Goal: Task Accomplishment & Management: Manage account settings

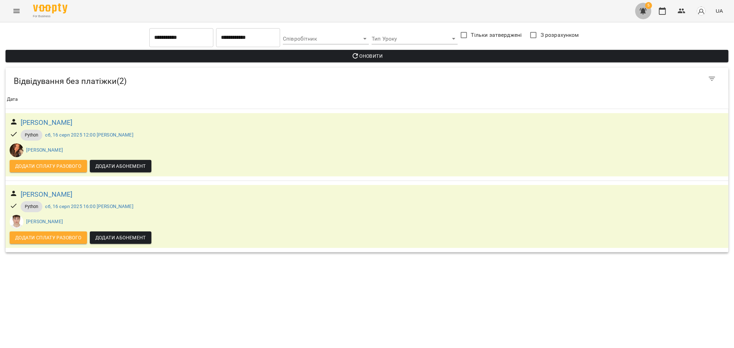
click at [646, 9] on icon "button" at bounding box center [642, 11] width 7 height 7
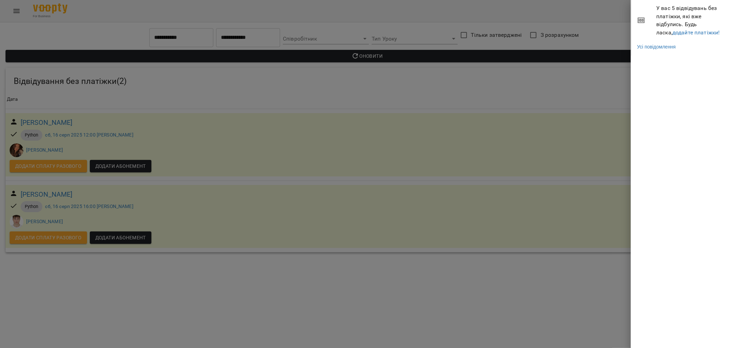
click at [667, 28] on span "У вас 5 відвідувань без платіжки, які вже відбулись. Будь ласка, додайте платіж…" at bounding box center [692, 20] width 73 height 32
click at [672, 30] on link "додайте платіжки!" at bounding box center [695, 32] width 47 height 7
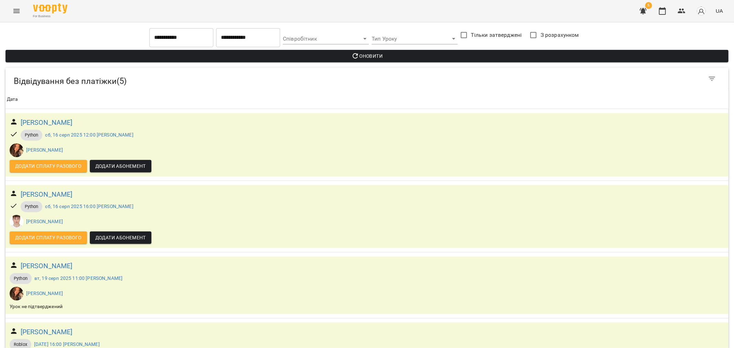
scroll to position [108, 0]
click at [681, 12] on icon "button" at bounding box center [681, 11] width 8 height 5
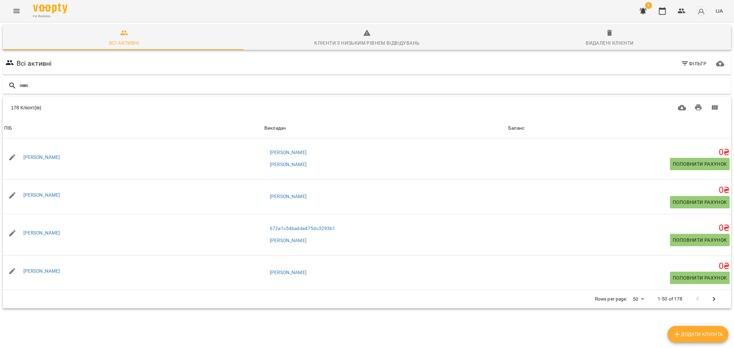
click at [694, 64] on span "Фільтр" at bounding box center [694, 63] width 26 height 8
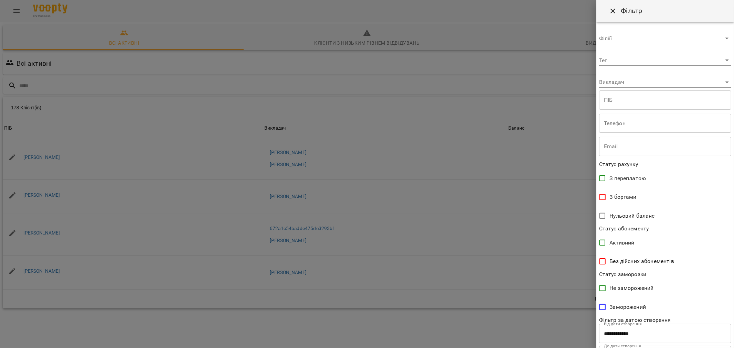
click at [613, 182] on label "З переплатою" at bounding box center [660, 178] width 130 height 14
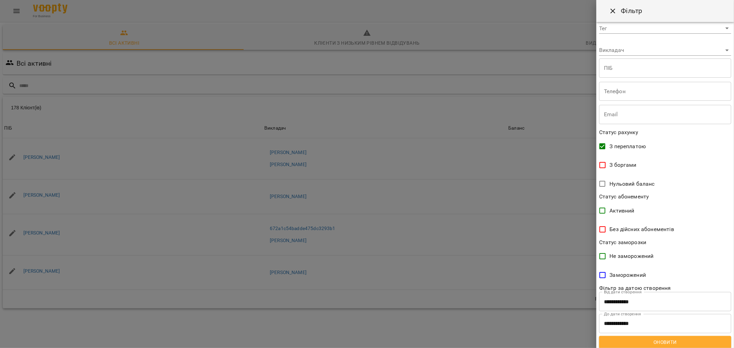
scroll to position [35, 0]
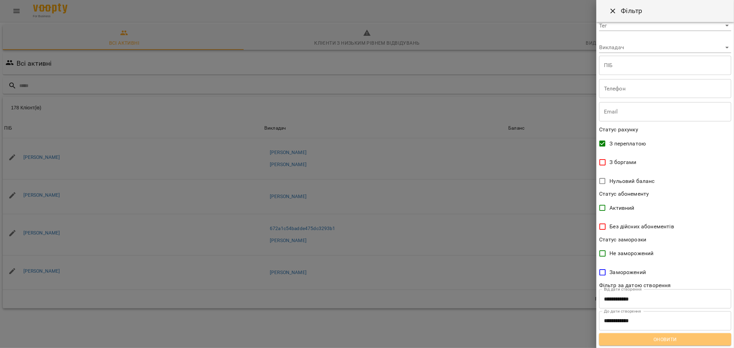
click at [667, 341] on span "Оновити" at bounding box center [664, 339] width 121 height 8
